Goal: Navigation & Orientation: Find specific page/section

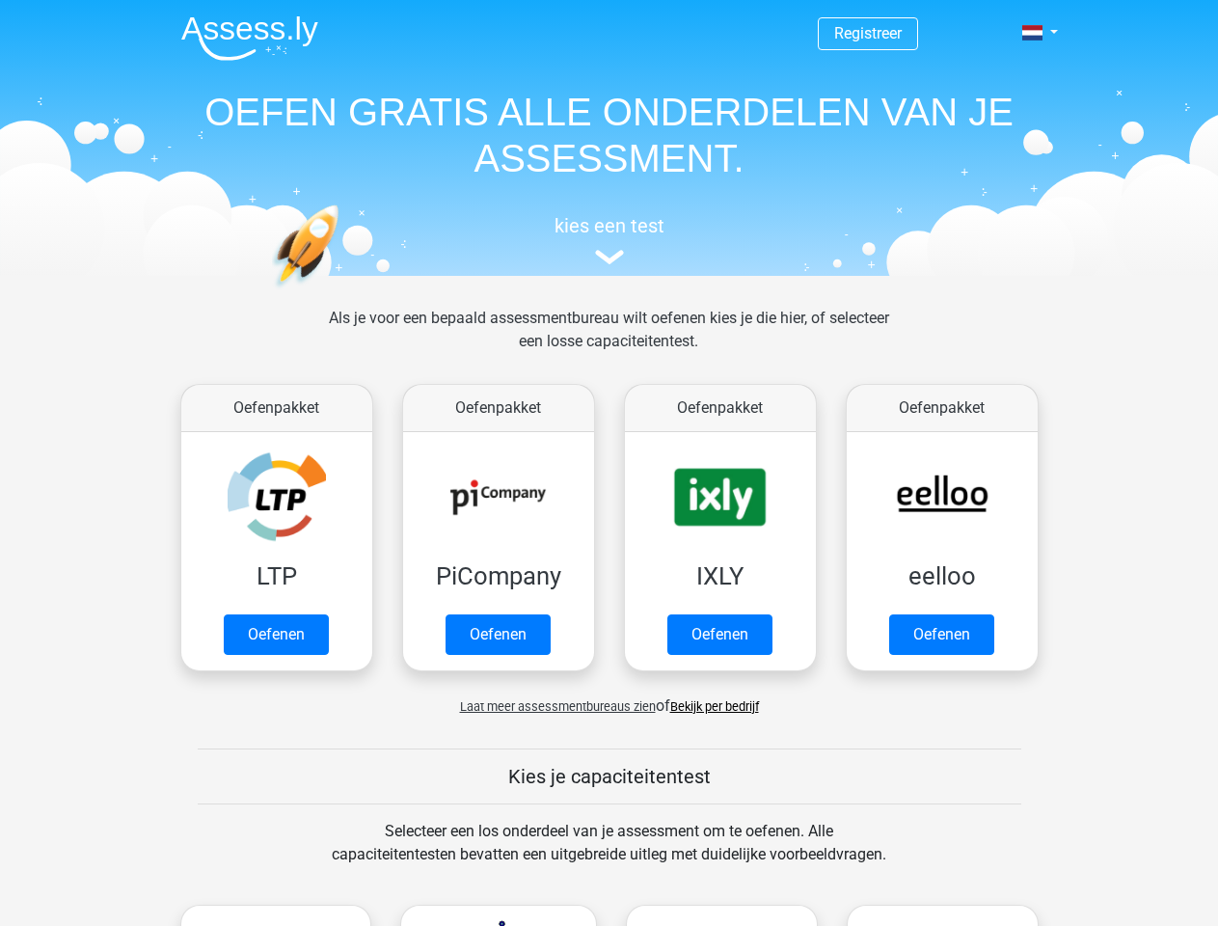
click at [1034, 33] on span at bounding box center [1032, 32] width 20 height 15
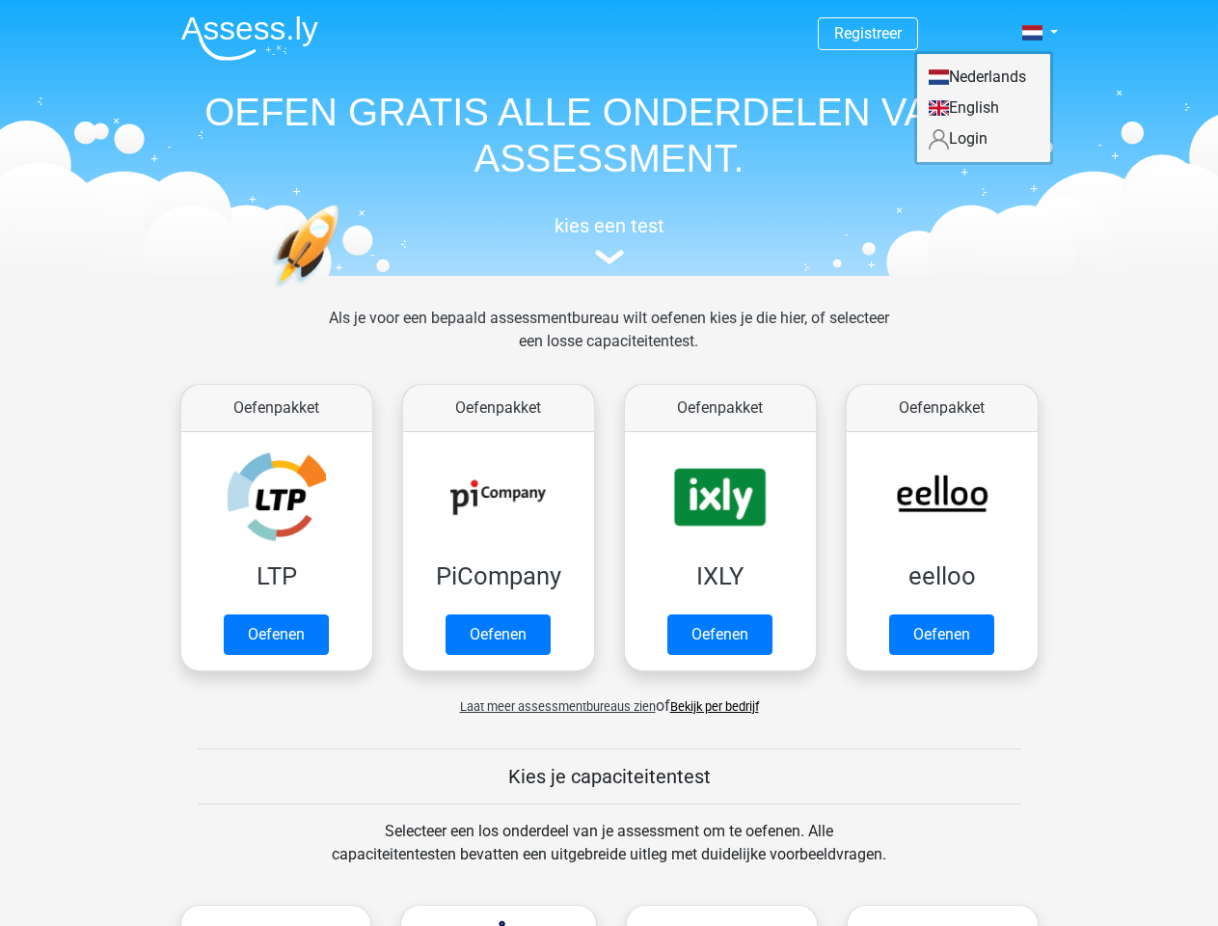
click at [553, 706] on span "Laat meer assessmentbureaus zien" at bounding box center [558, 706] width 196 height 14
